Goal: Find specific page/section

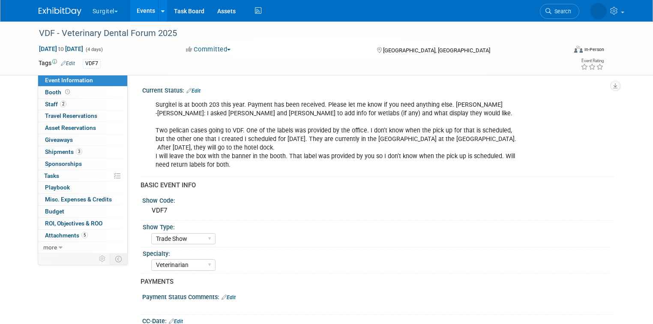
select select "Trade Show"
select select "Veterinarian"
select select "No"
click at [571, 9] on span "Search" at bounding box center [561, 11] width 20 height 6
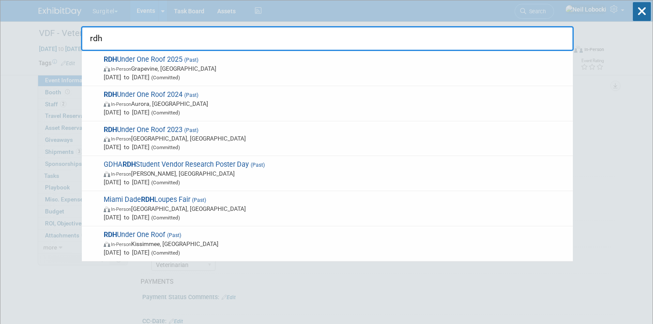
click at [229, 33] on input "rdh" at bounding box center [327, 38] width 493 height 25
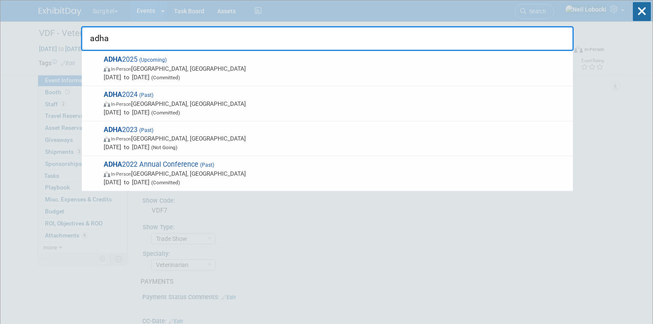
click at [127, 41] on input "adha" at bounding box center [327, 38] width 493 height 25
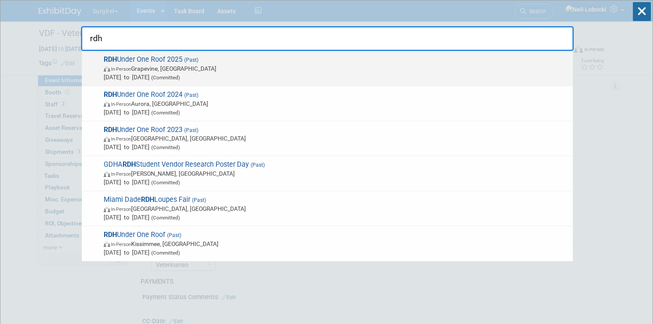
type input "rdh"
click at [169, 73] on span "[DATE] to [DATE] (Committed)" at bounding box center [336, 77] width 465 height 9
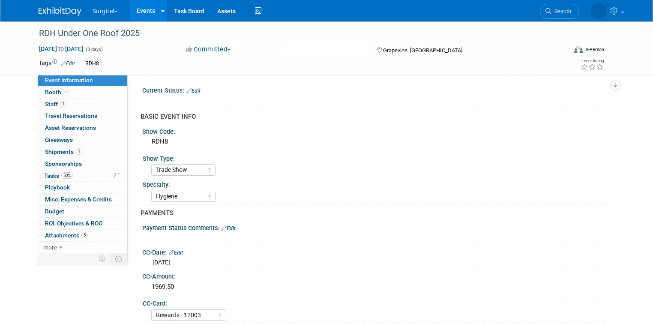
select select "Trade Show"
select select "Hygiene"
select select "Rewards - 12003"
select select "No"
click at [81, 234] on span "5" at bounding box center [84, 235] width 6 height 6
